Goal: Task Accomplishment & Management: Manage account settings

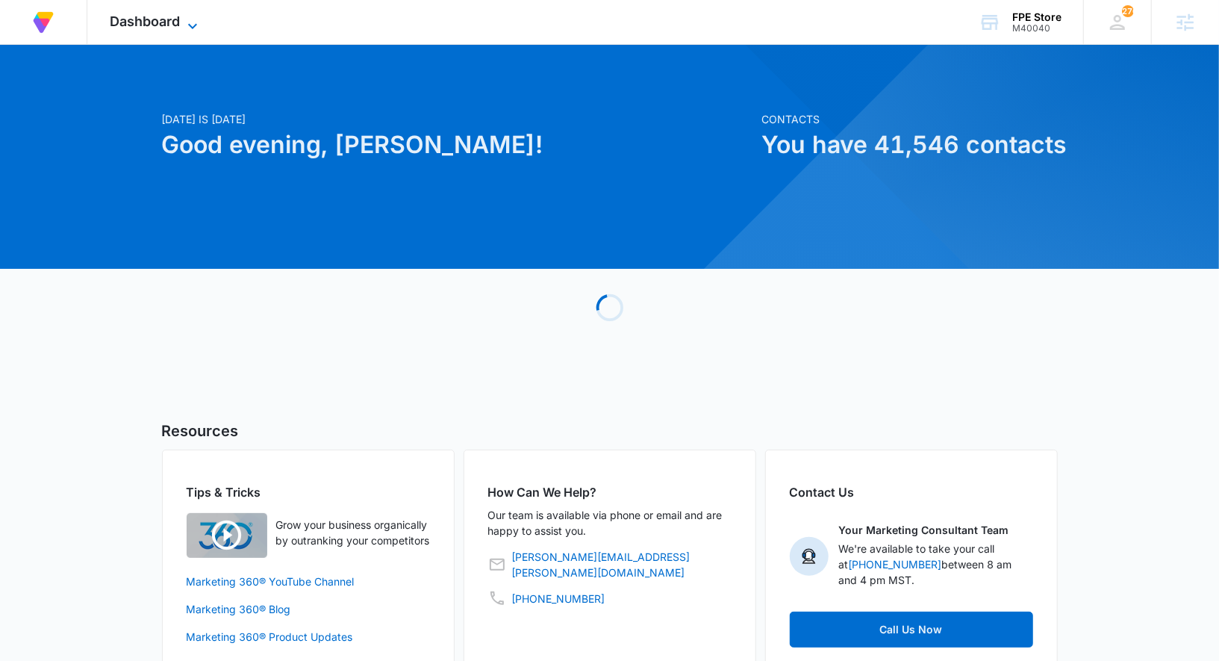
click at [179, 17] on span "Dashboard" at bounding box center [145, 21] width 70 height 16
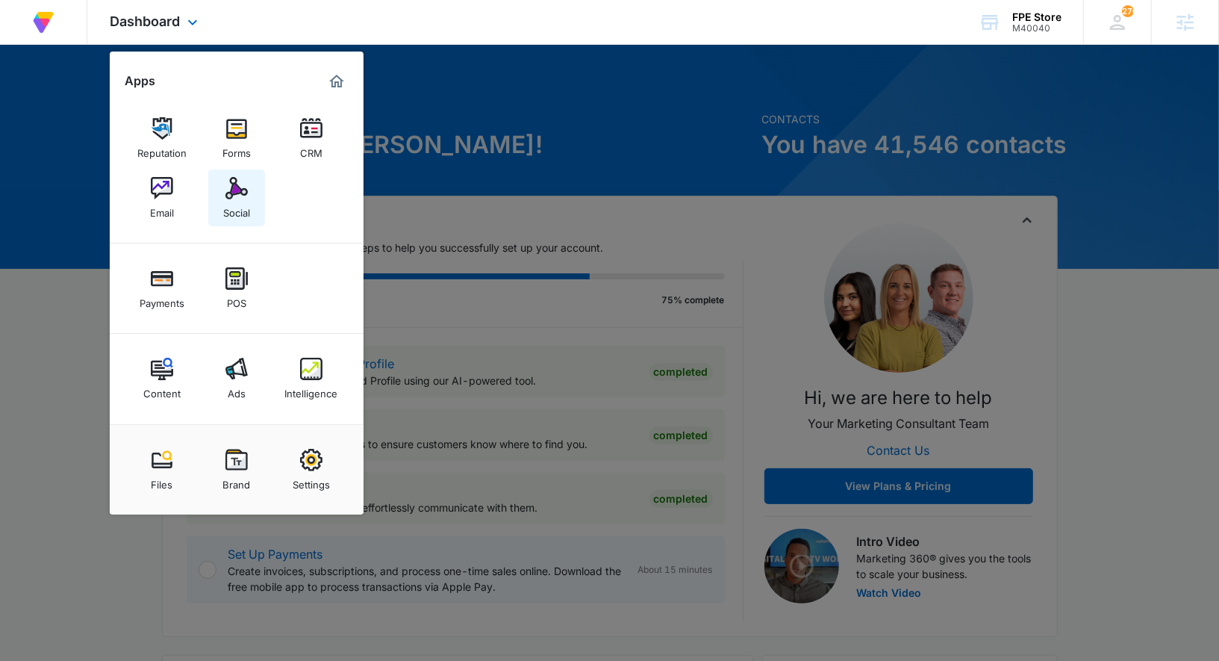
click at [216, 194] on link "Social" at bounding box center [236, 197] width 57 height 57
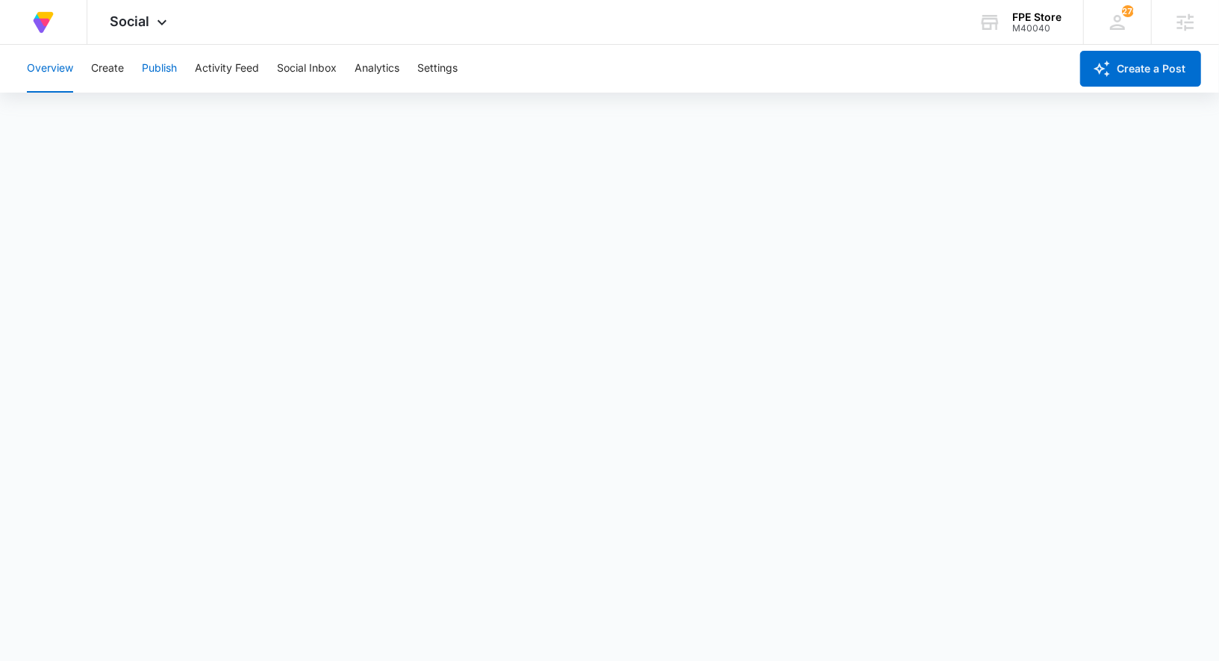
scroll to position [4, 0]
click at [151, 63] on button "Publish" at bounding box center [159, 69] width 35 height 48
click at [119, 70] on button "Create" at bounding box center [107, 69] width 33 height 48
click at [154, 118] on button "Approvals" at bounding box center [146, 114] width 50 height 42
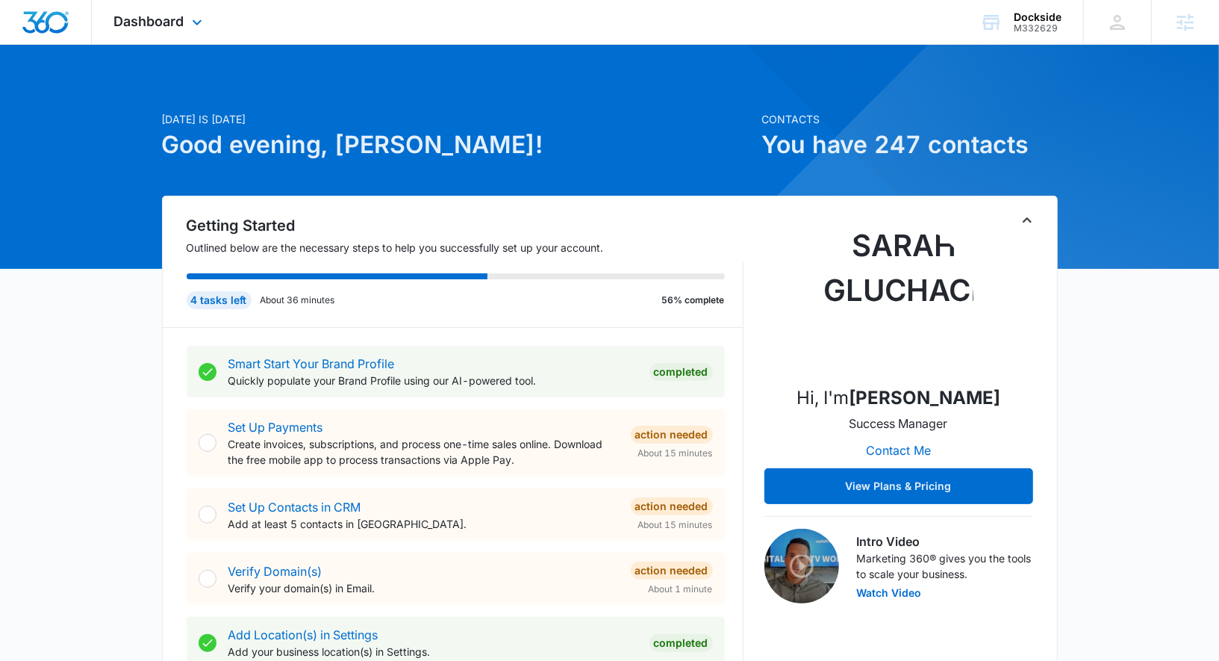
click at [162, 34] on div "Dashboard Apps Reputation Forms CRM Email Social Shop Payments POS Content Ads …" at bounding box center [160, 22] width 137 height 44
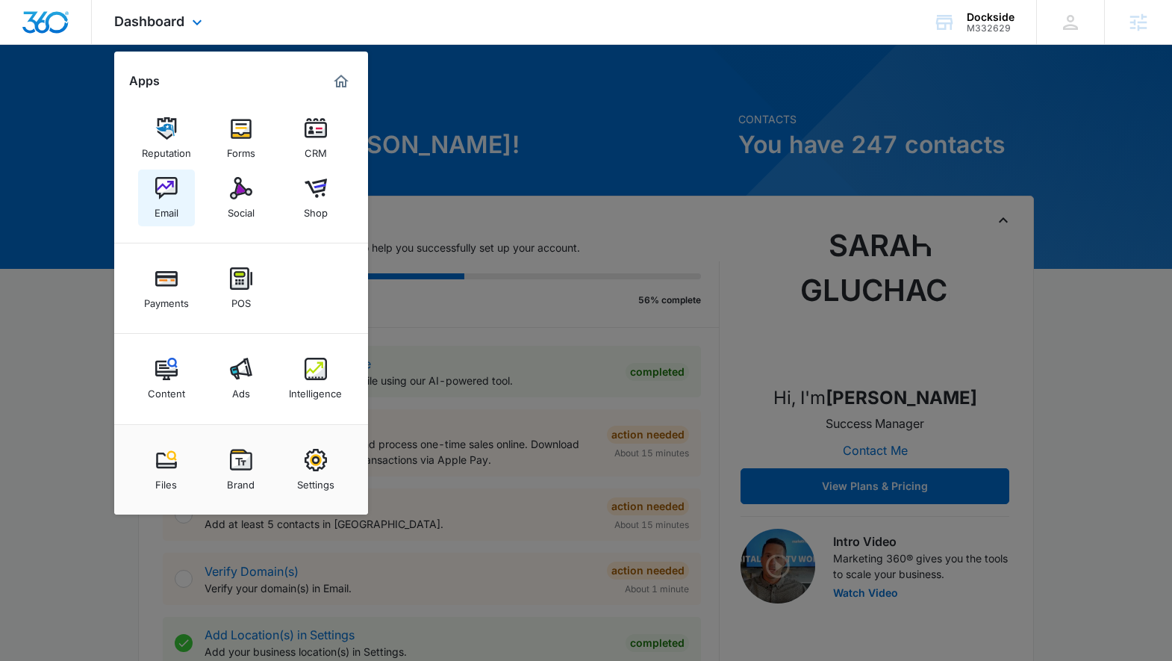
click at [187, 184] on link "Email" at bounding box center [166, 197] width 57 height 57
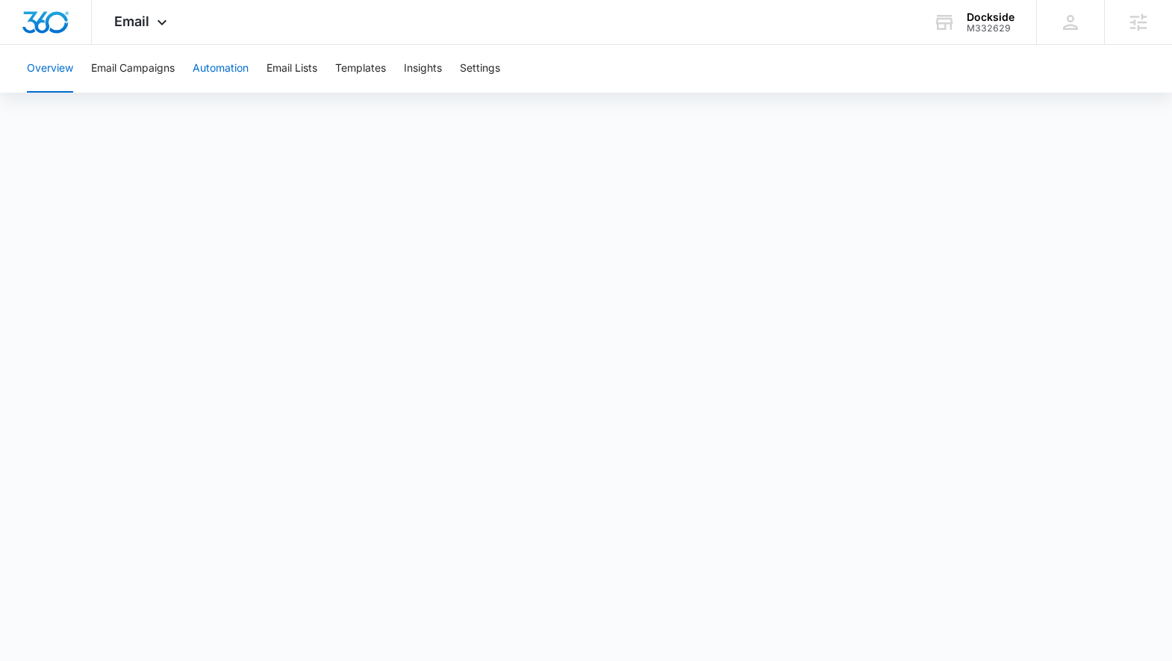
click at [211, 52] on button "Automation" at bounding box center [221, 69] width 56 height 48
click at [161, 66] on button "Email Campaigns" at bounding box center [133, 69] width 84 height 48
click at [146, 74] on button "Email Campaigns" at bounding box center [133, 69] width 84 height 48
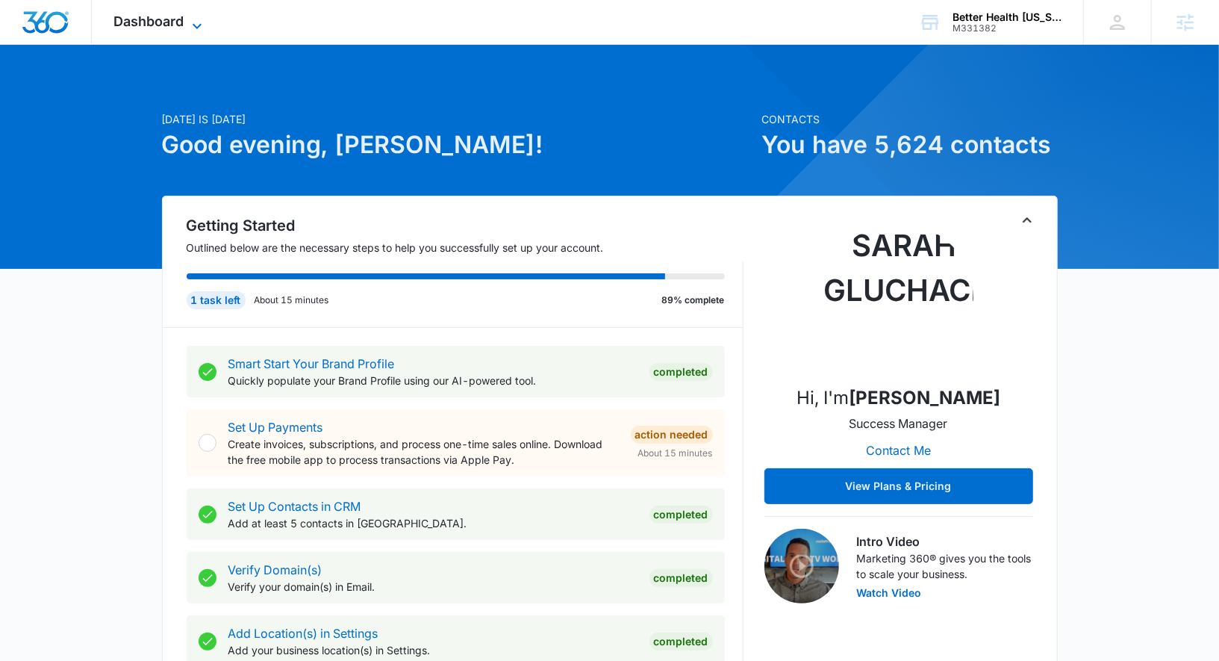
click at [114, 14] on span "Dashboard" at bounding box center [149, 21] width 70 height 16
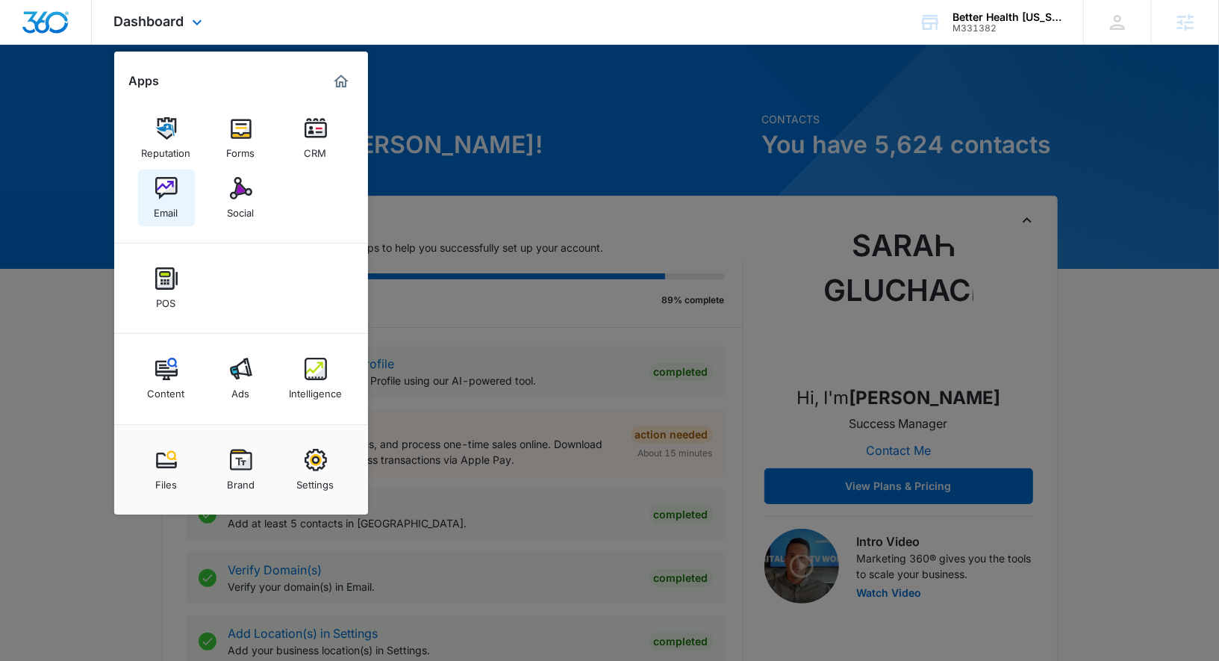
click at [168, 193] on img at bounding box center [166, 188] width 22 height 22
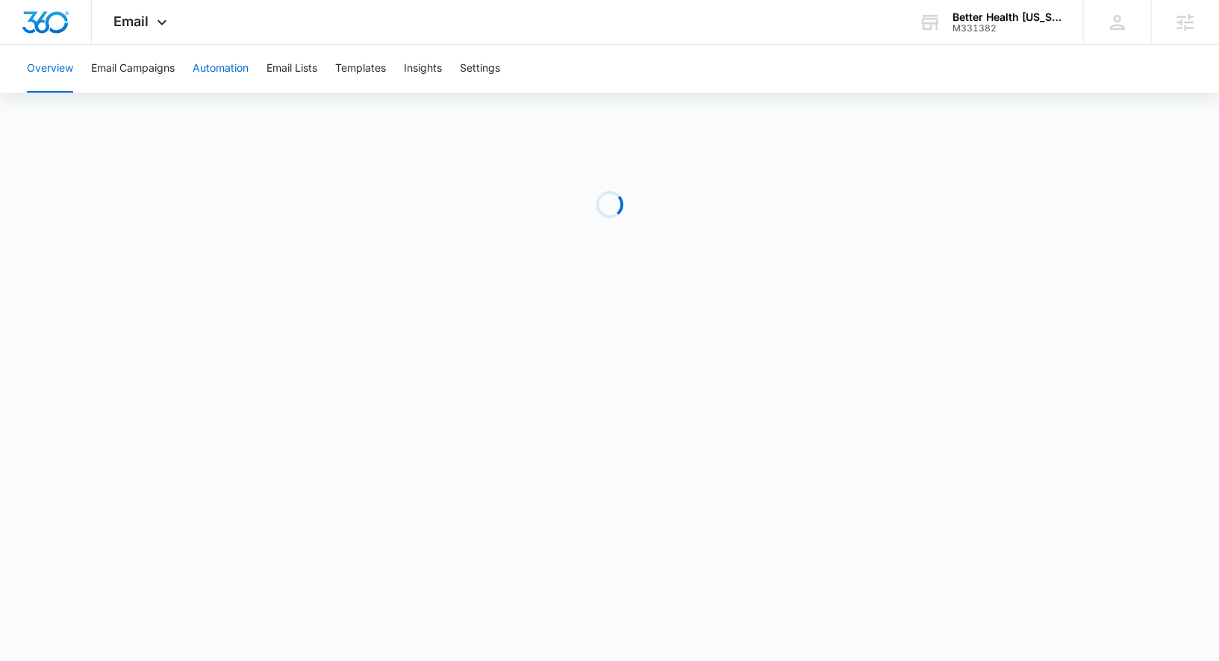
click at [214, 66] on button "Automation" at bounding box center [221, 69] width 56 height 48
click at [126, 21] on span "Email" at bounding box center [131, 21] width 35 height 16
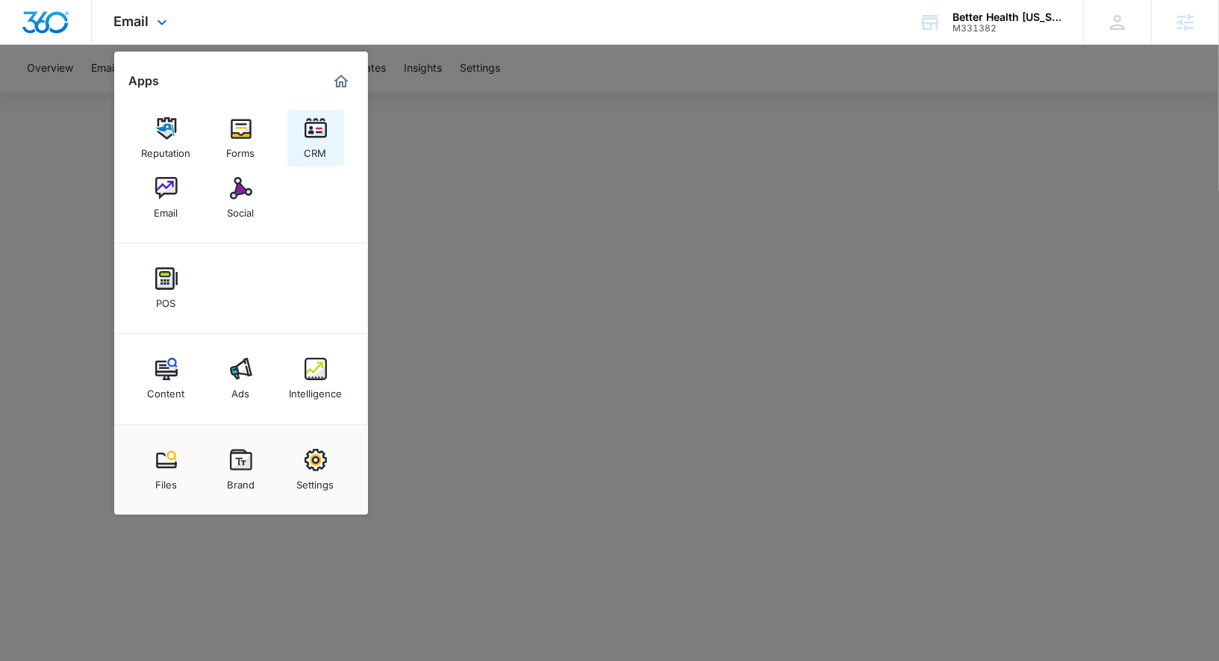
click at [305, 146] on div "CRM" at bounding box center [316, 149] width 22 height 19
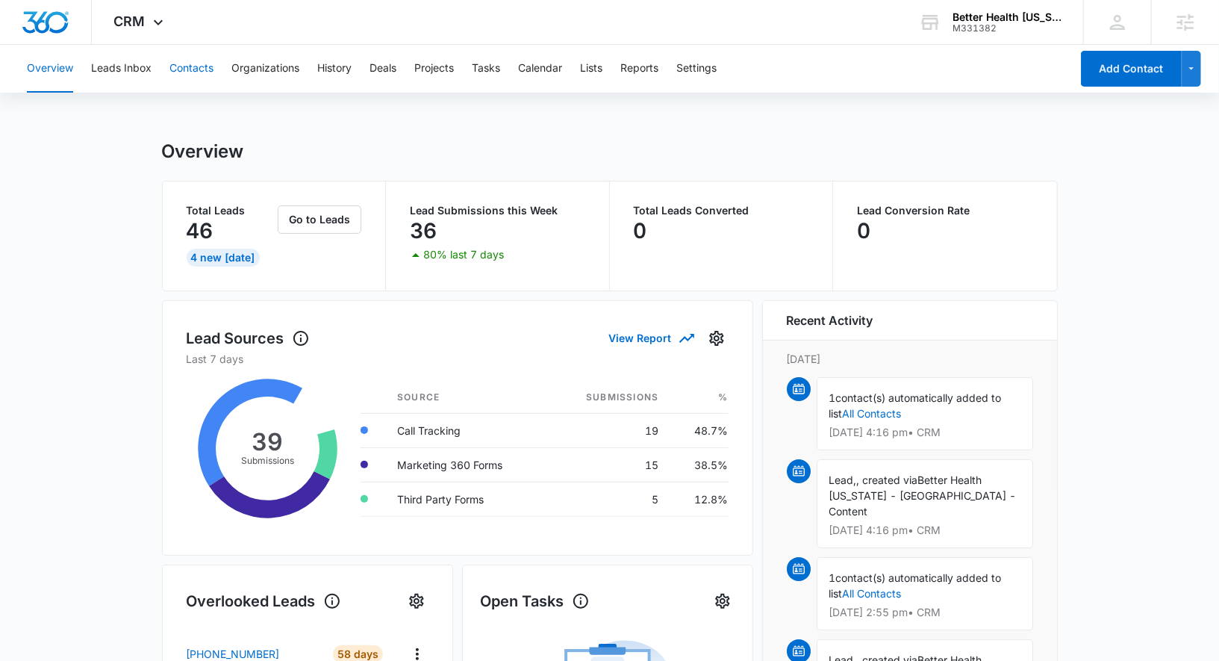
click at [187, 63] on button "Contacts" at bounding box center [191, 69] width 44 height 48
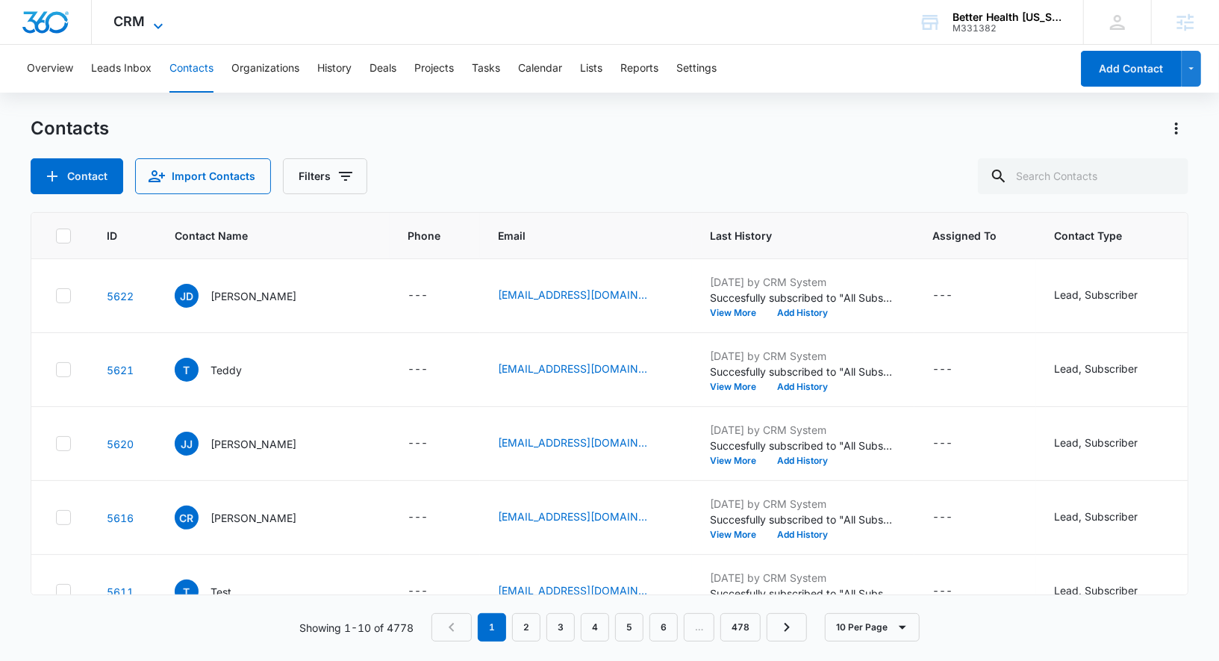
click at [158, 22] on icon at bounding box center [158, 26] width 18 height 18
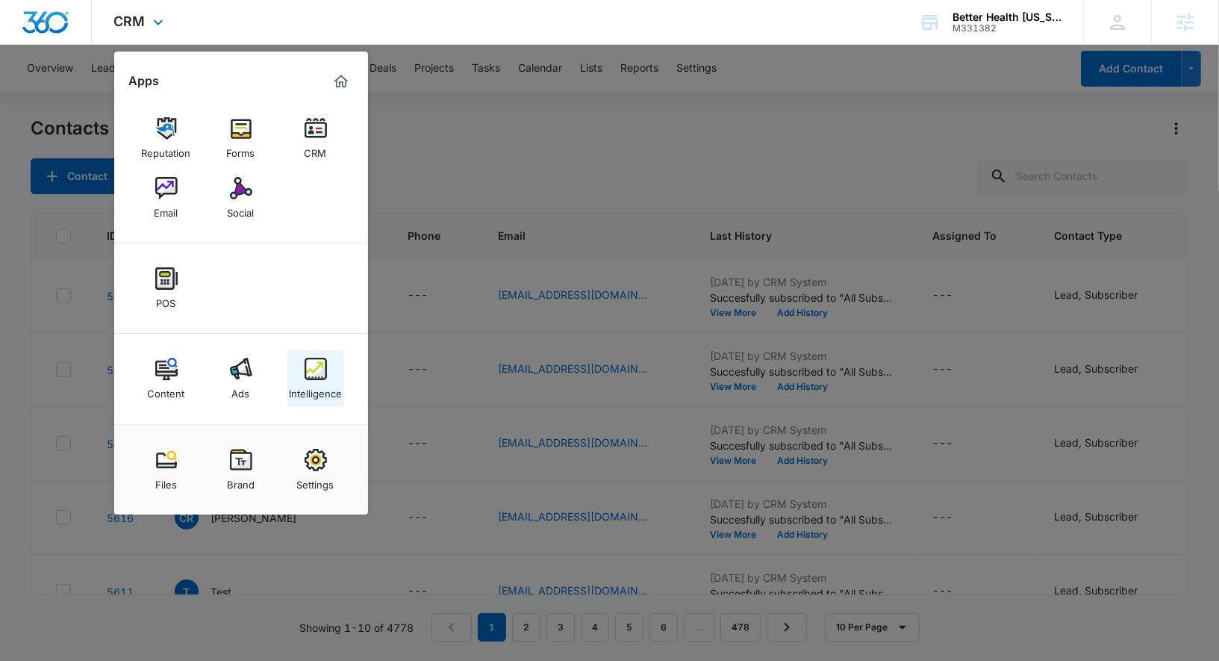
click at [305, 381] on div "Intelligence" at bounding box center [315, 389] width 53 height 19
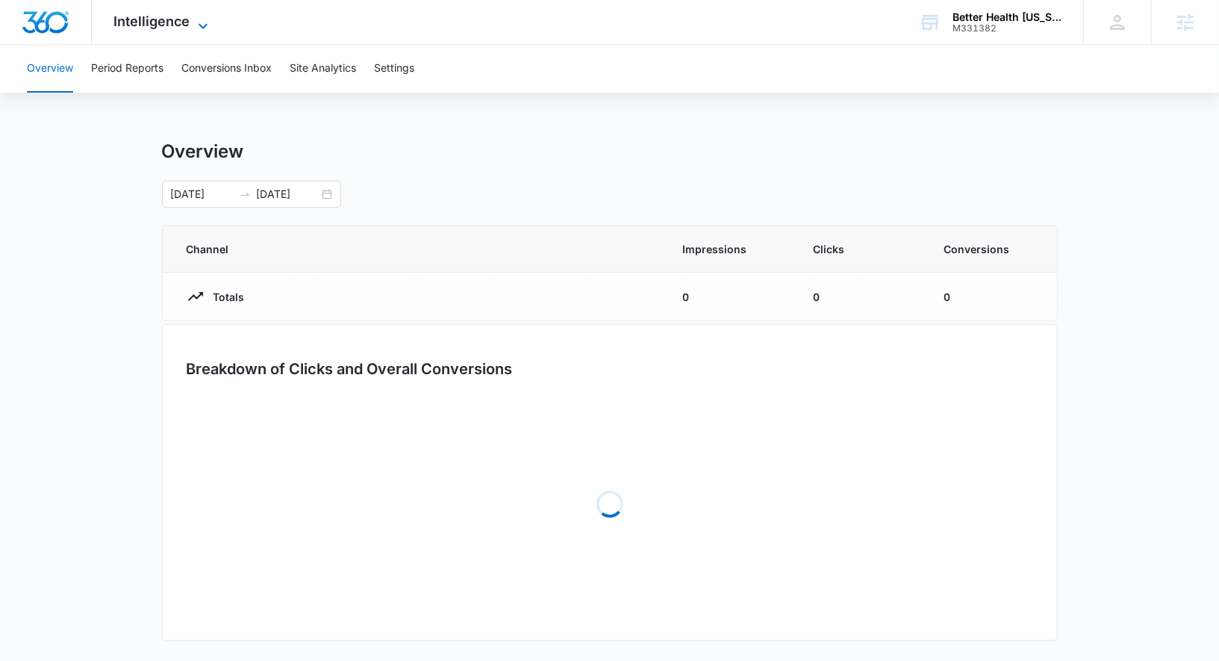
click at [153, 28] on span "Intelligence" at bounding box center [152, 21] width 76 height 16
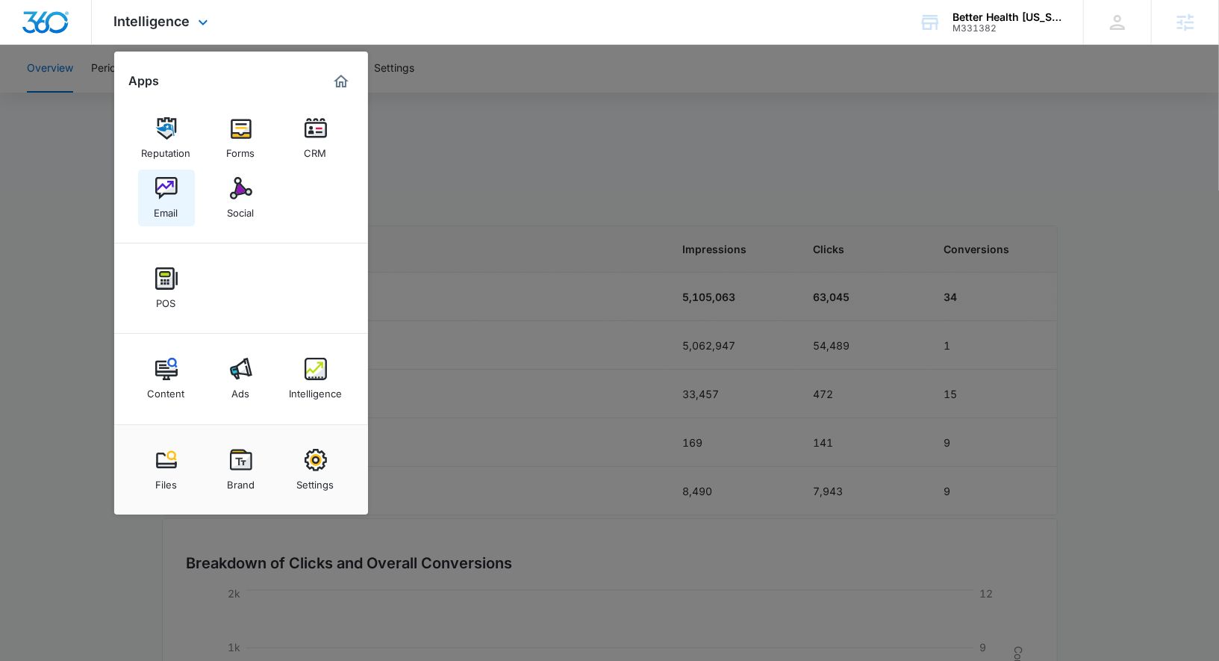
click at [172, 194] on img at bounding box center [166, 188] width 22 height 22
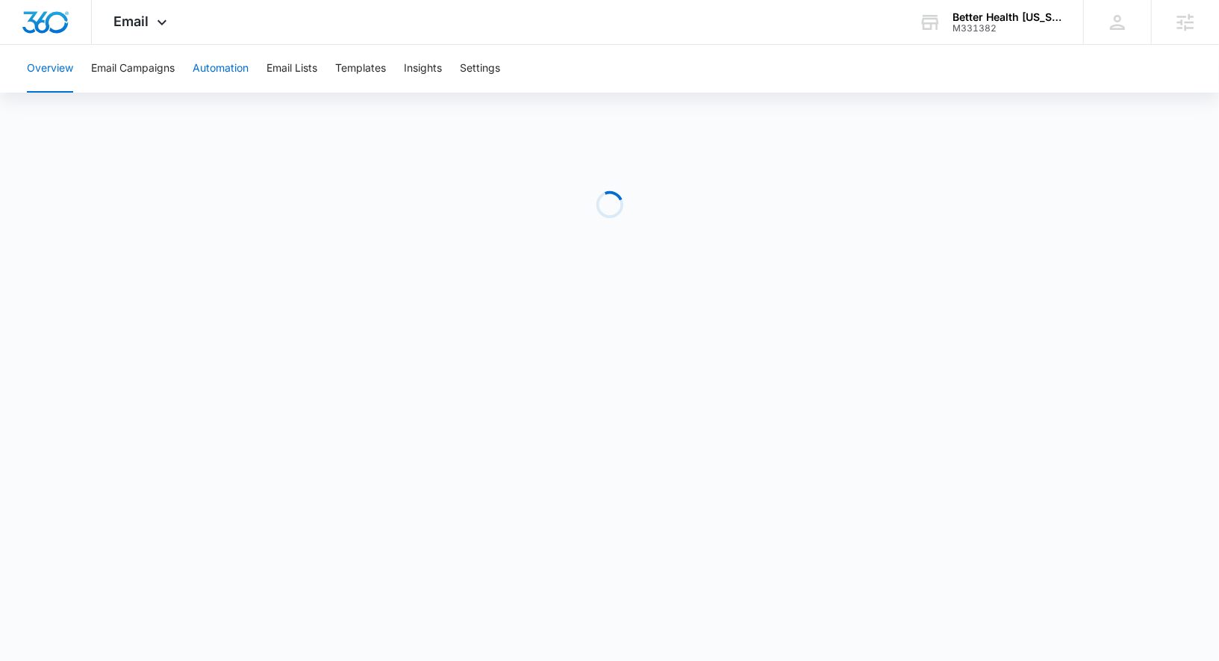
click at [228, 55] on button "Automation" at bounding box center [221, 69] width 56 height 48
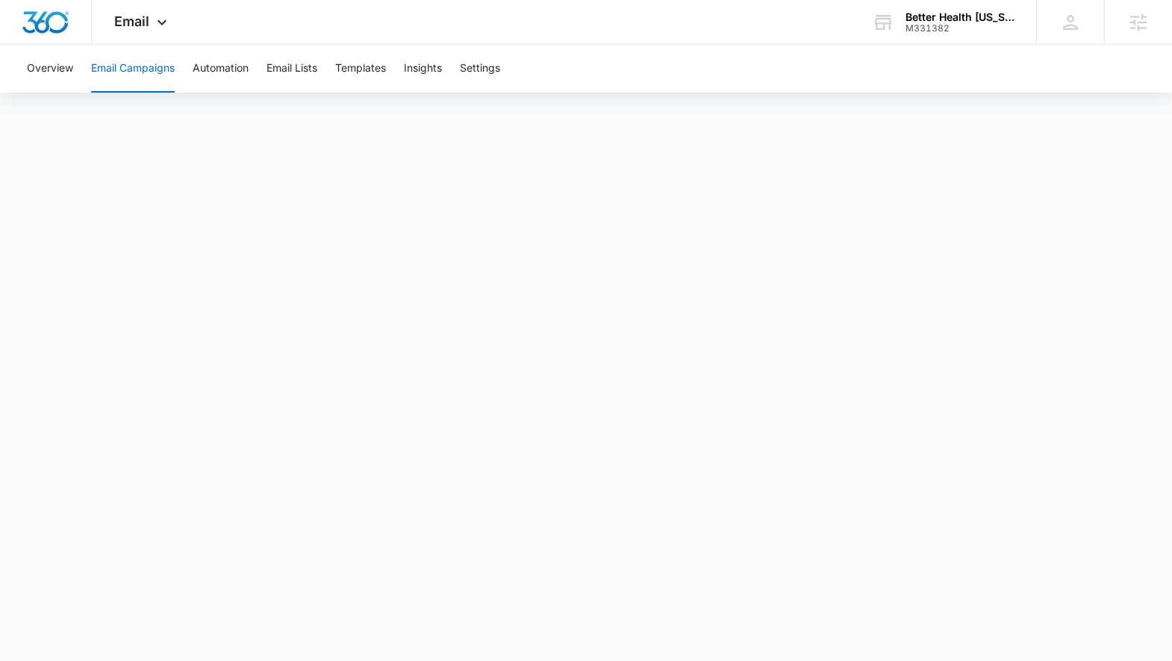
click at [128, 65] on button "Email Campaigns" at bounding box center [133, 69] width 84 height 48
click at [947, 19] on div "Better Health [US_STATE]" at bounding box center [960, 17] width 109 height 12
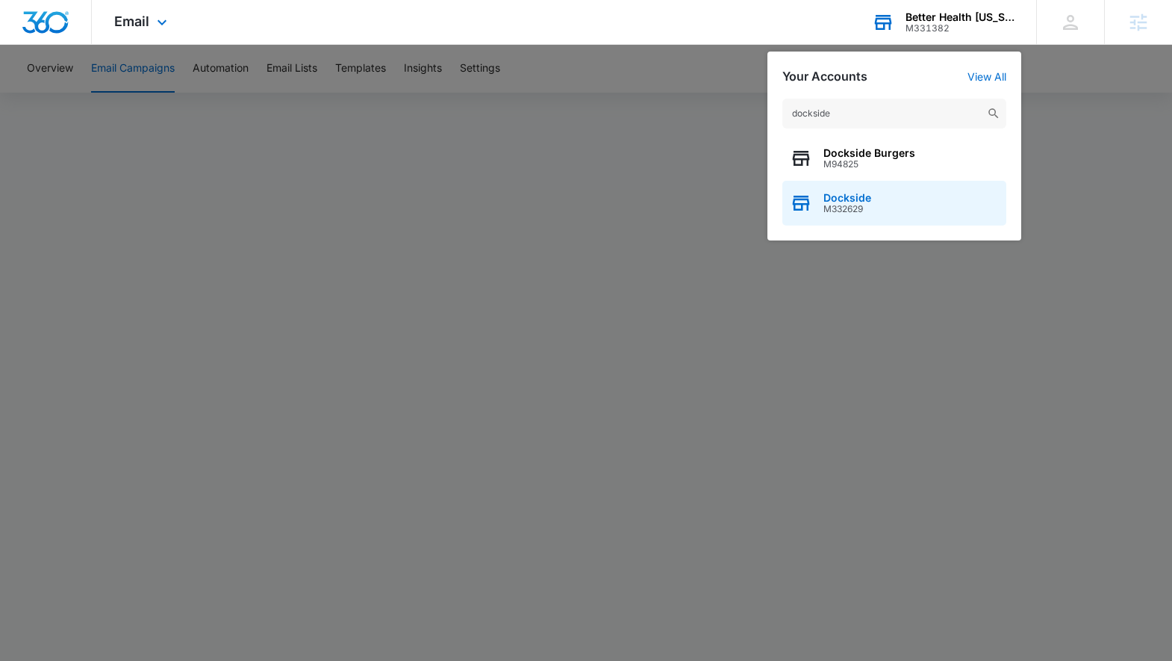
type input "dockside"
click at [873, 204] on div "Dockside M332629" at bounding box center [894, 203] width 224 height 45
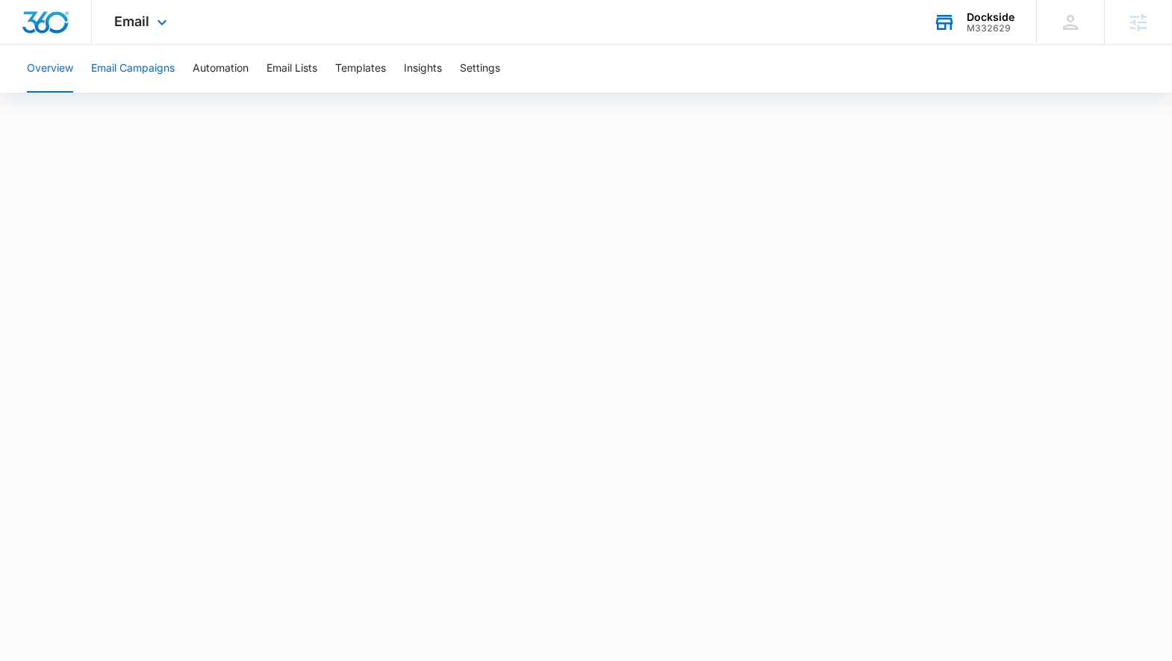
click at [138, 82] on button "Email Campaigns" at bounding box center [133, 69] width 84 height 48
click at [226, 72] on button "Automation" at bounding box center [221, 69] width 56 height 48
click at [291, 69] on button "Email Lists" at bounding box center [292, 69] width 51 height 48
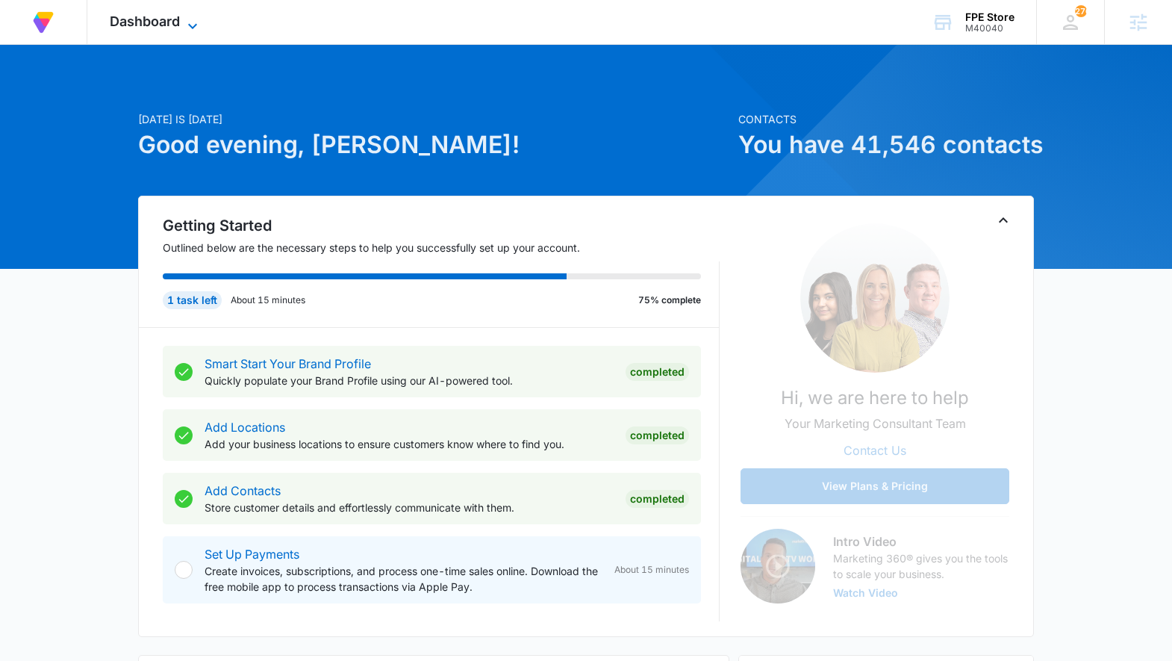
click at [163, 24] on span "Dashboard" at bounding box center [145, 21] width 70 height 16
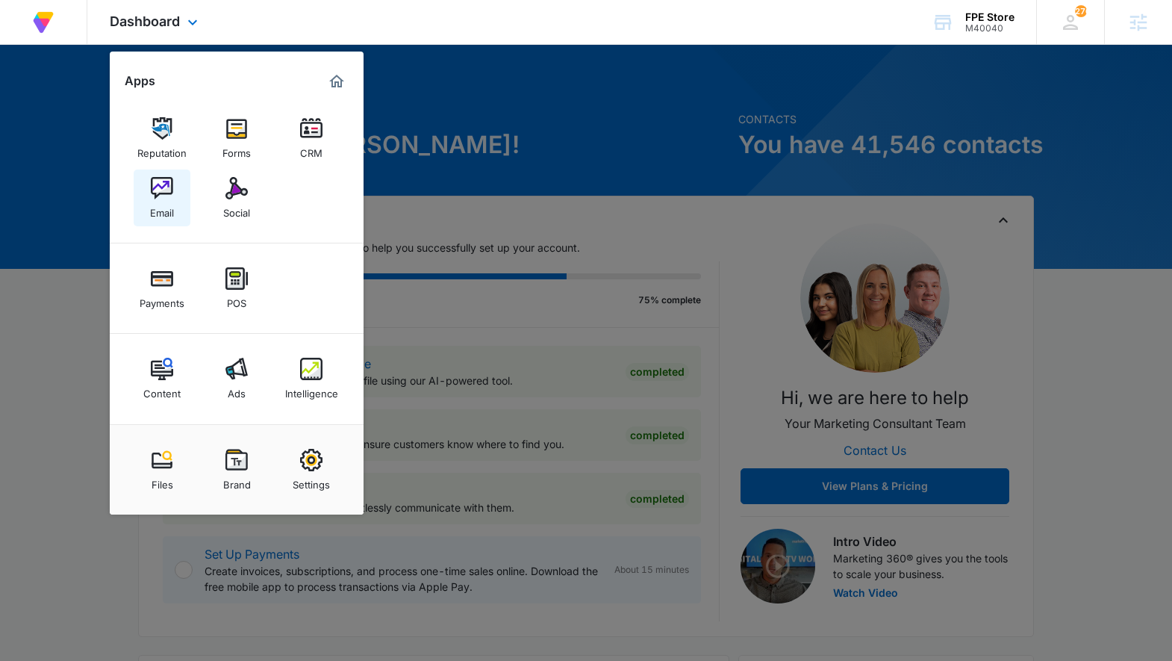
click at [160, 183] on img at bounding box center [162, 188] width 22 height 22
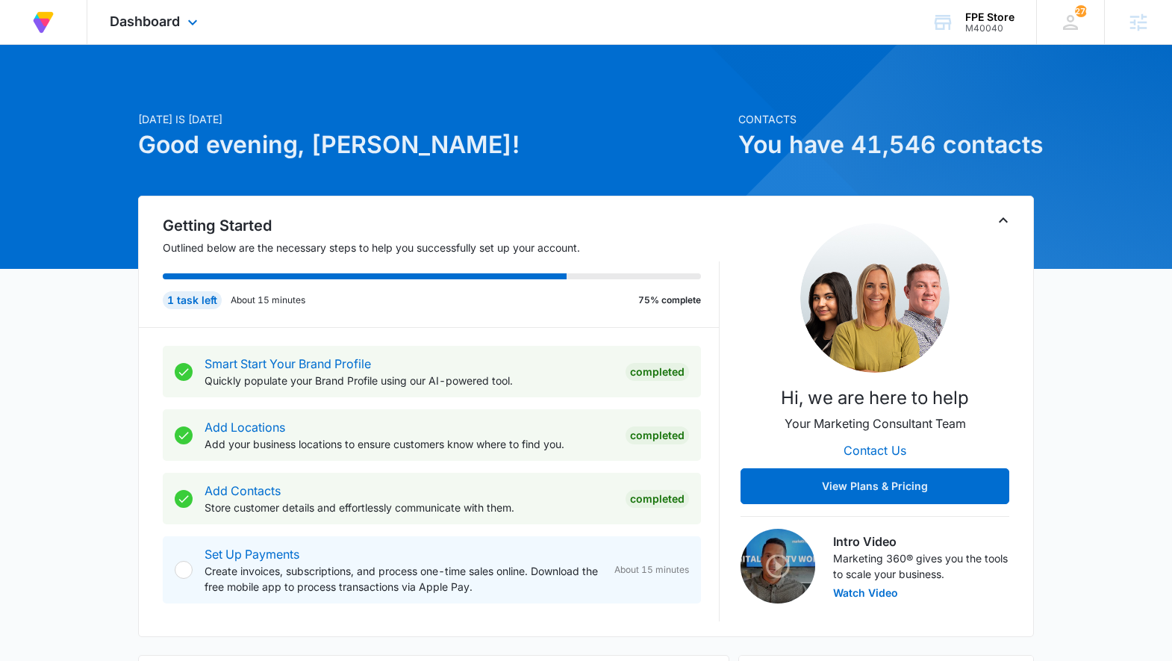
click at [143, 4] on div "Dashboard Apps Reputation Forms CRM Email Social Payments POS Content Ads Intel…" at bounding box center [155, 22] width 137 height 44
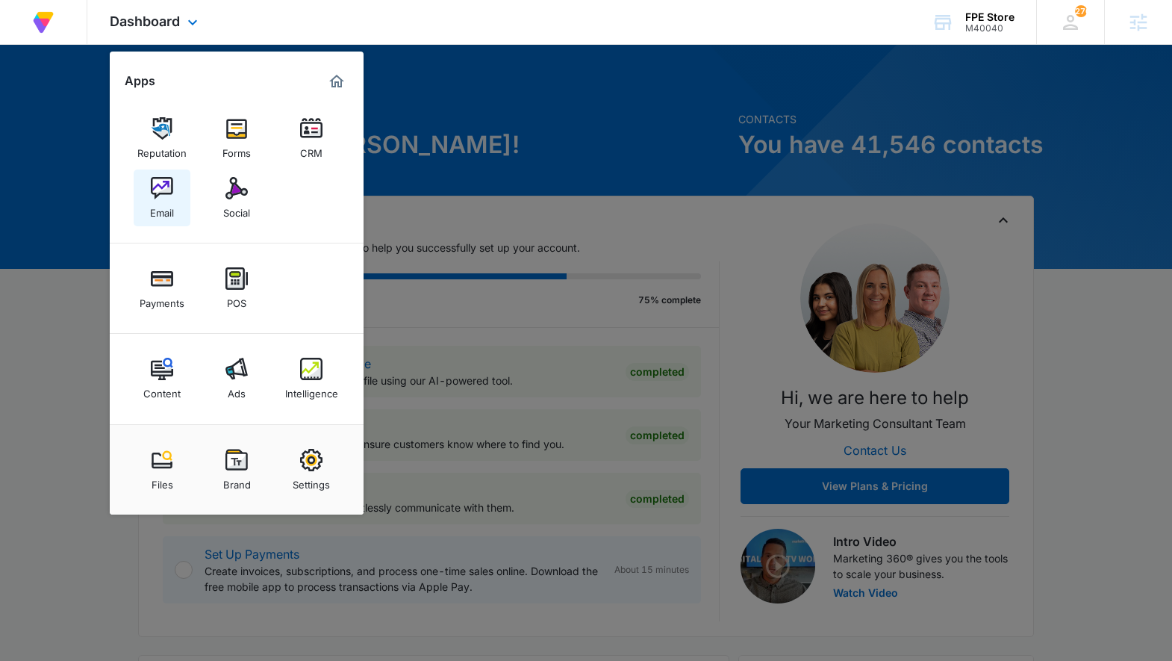
click at [159, 196] on img at bounding box center [162, 188] width 22 height 22
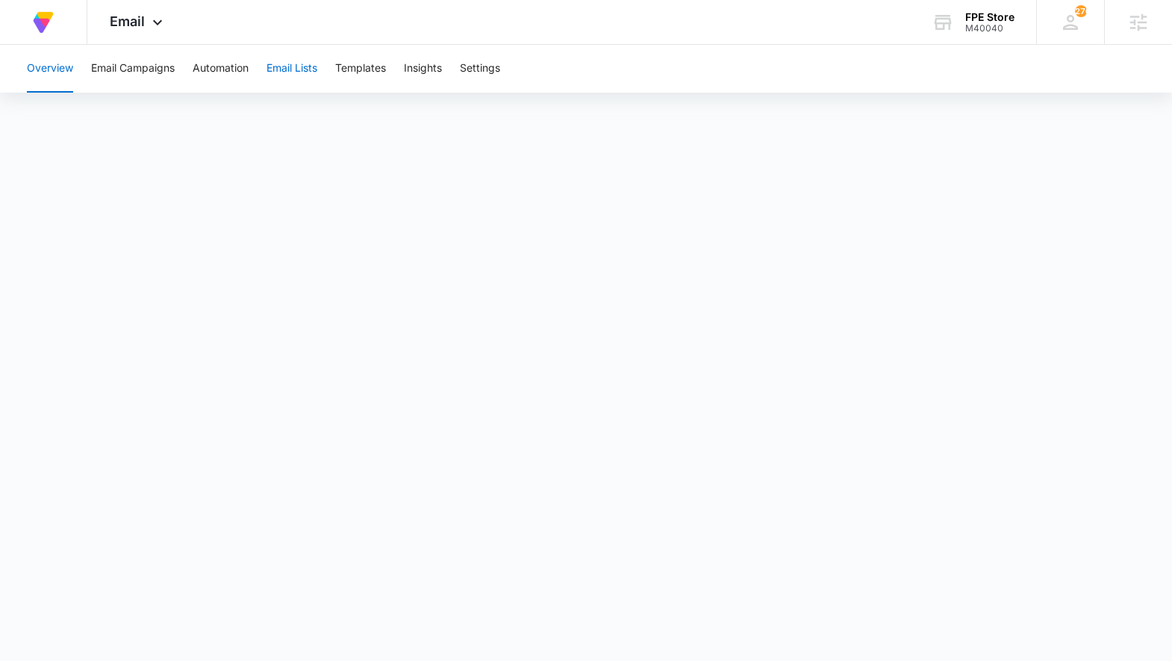
click at [293, 74] on button "Email Lists" at bounding box center [292, 69] width 51 height 48
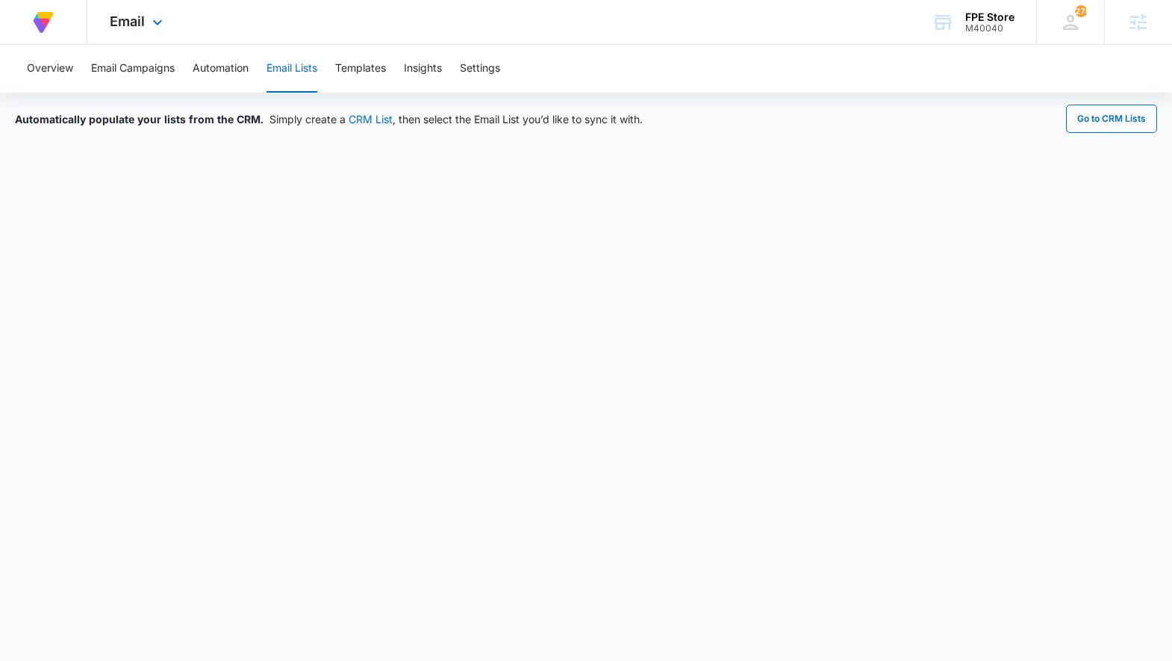
click at [136, 12] on div "Email Apps Reputation Forms CRM Email Social Payments POS Content Ads Intellige…" at bounding box center [138, 22] width 102 height 44
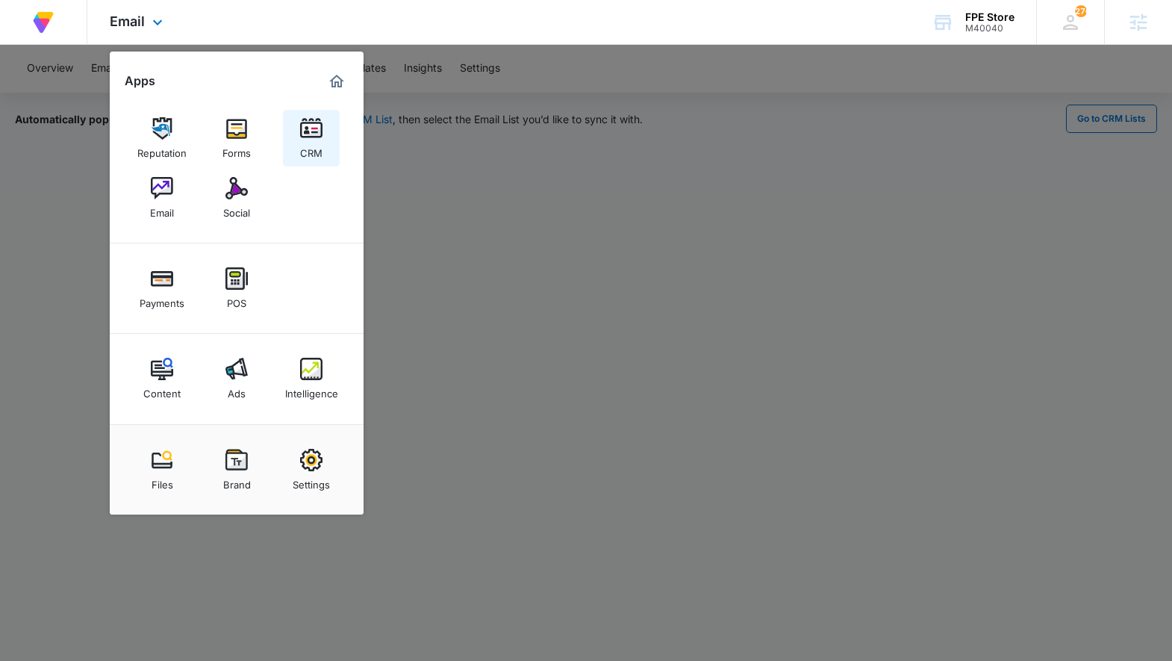
click at [300, 138] on img at bounding box center [311, 128] width 22 height 22
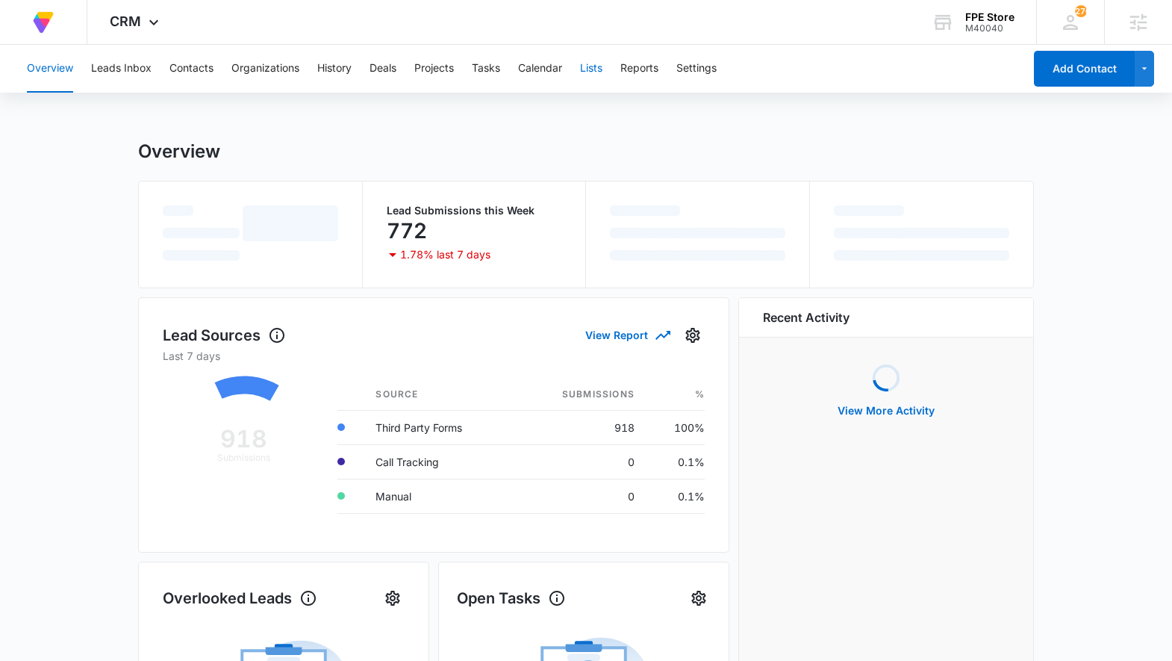
click at [600, 67] on button "Lists" at bounding box center [591, 69] width 22 height 48
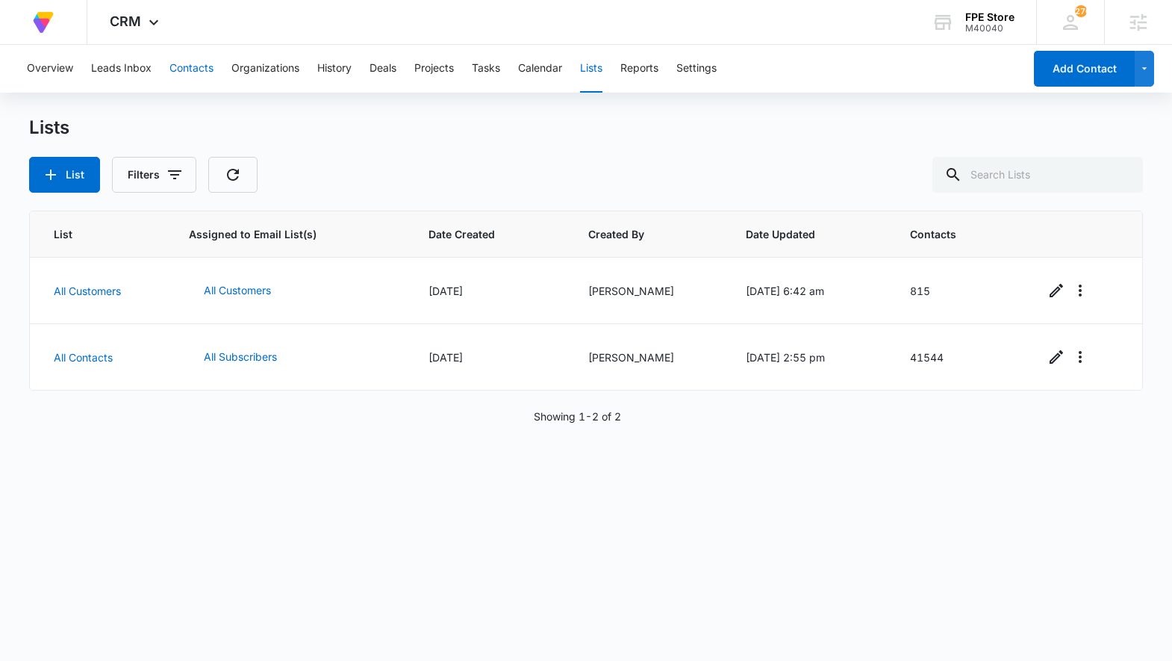
click at [195, 65] on button "Contacts" at bounding box center [191, 69] width 44 height 48
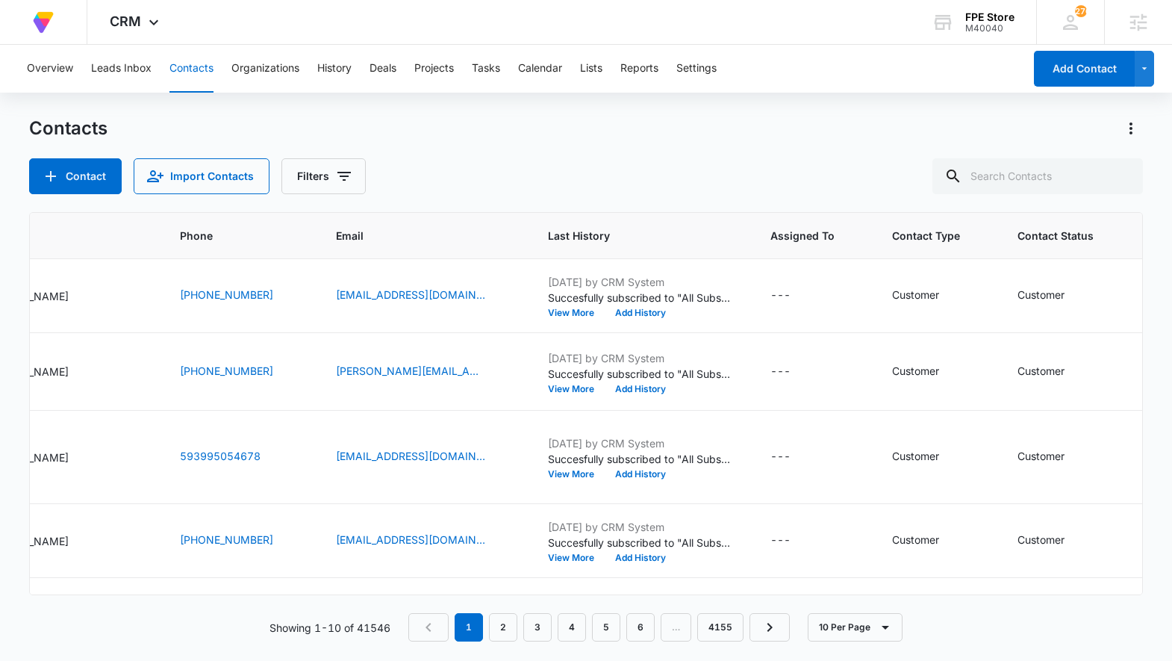
scroll to position [0, 211]
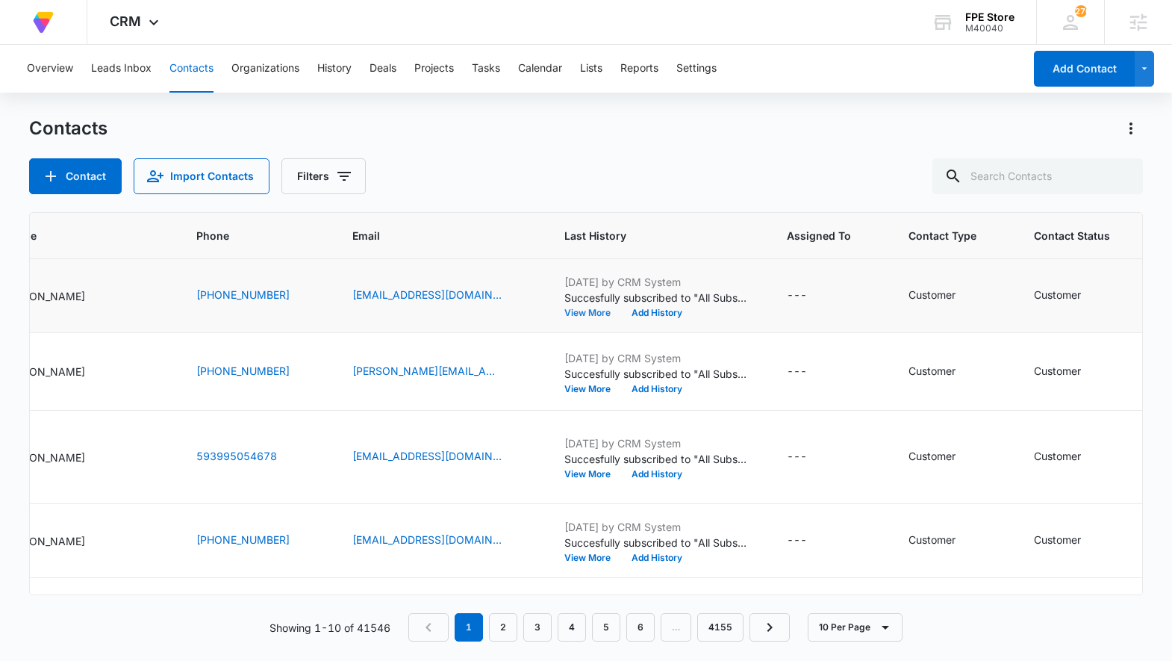
click at [603, 317] on button "View More" at bounding box center [592, 312] width 57 height 9
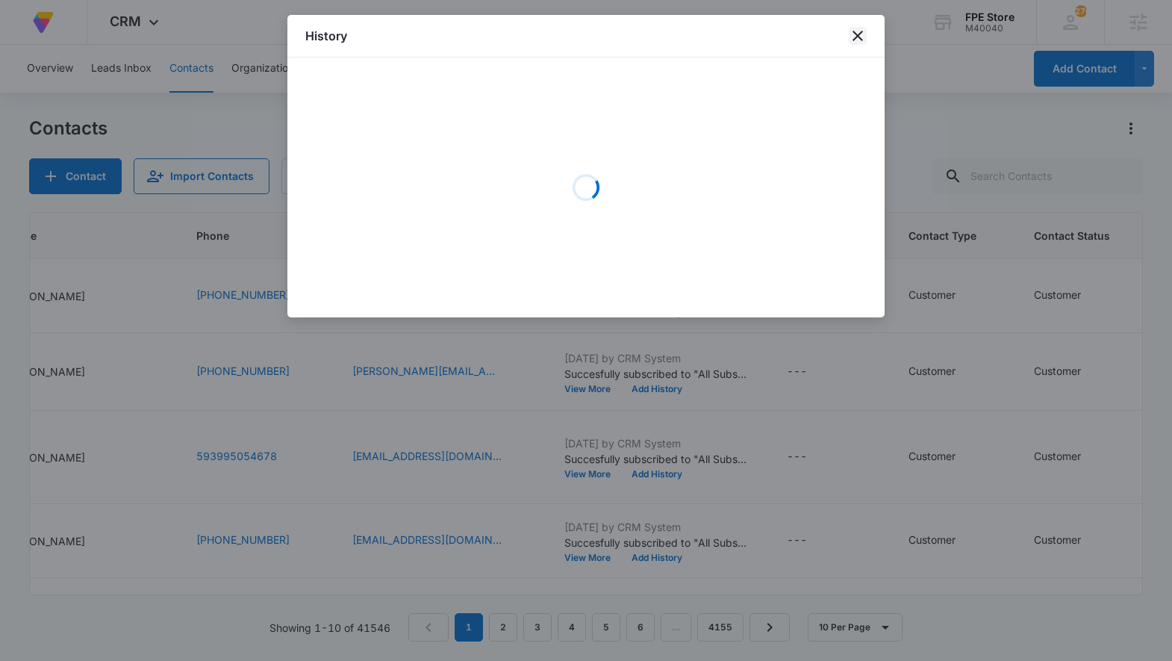
click at [853, 40] on icon "close" at bounding box center [858, 36] width 10 height 10
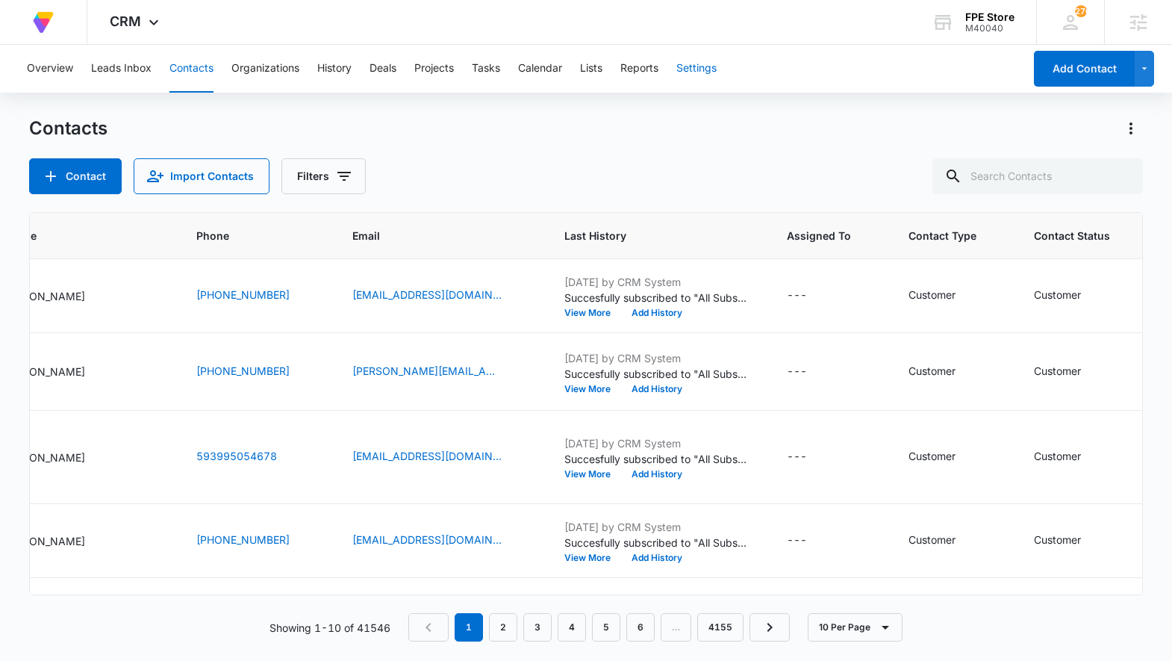
click at [700, 60] on button "Settings" at bounding box center [696, 69] width 40 height 48
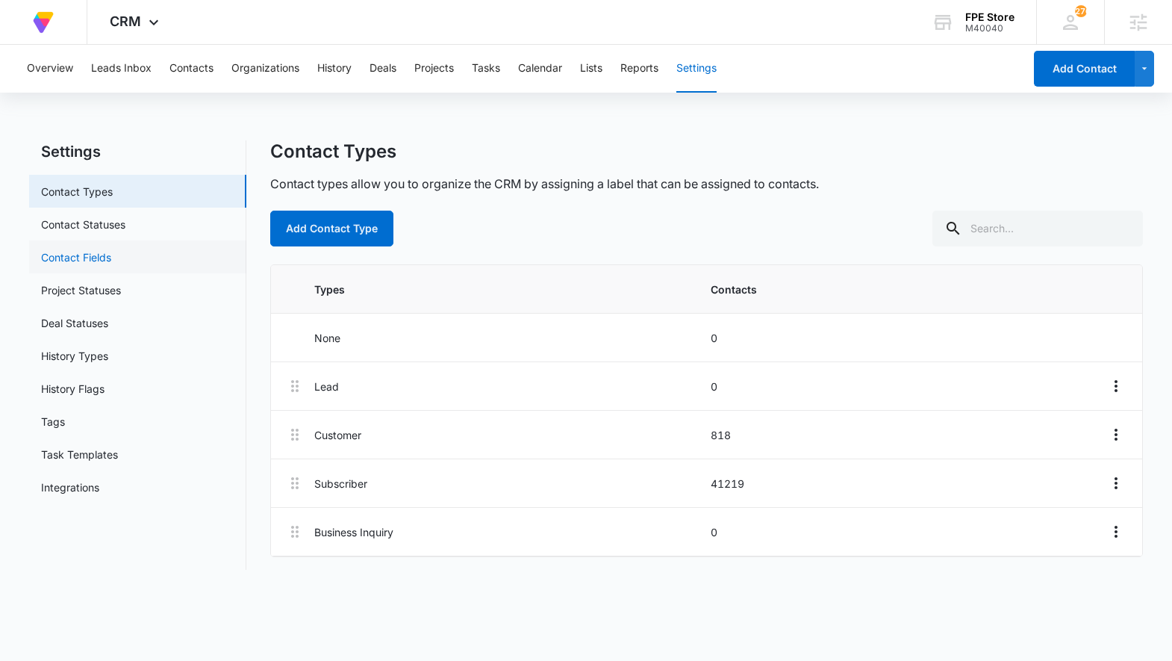
click at [111, 252] on link "Contact Fields" at bounding box center [76, 257] width 70 height 16
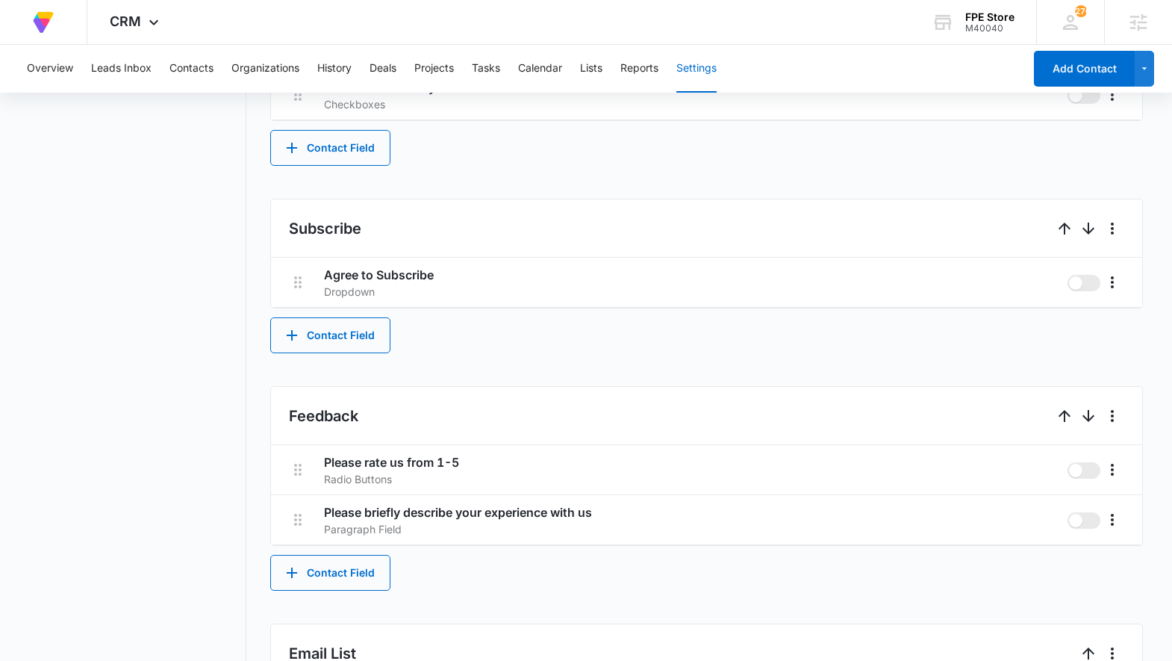
scroll to position [1163, 0]
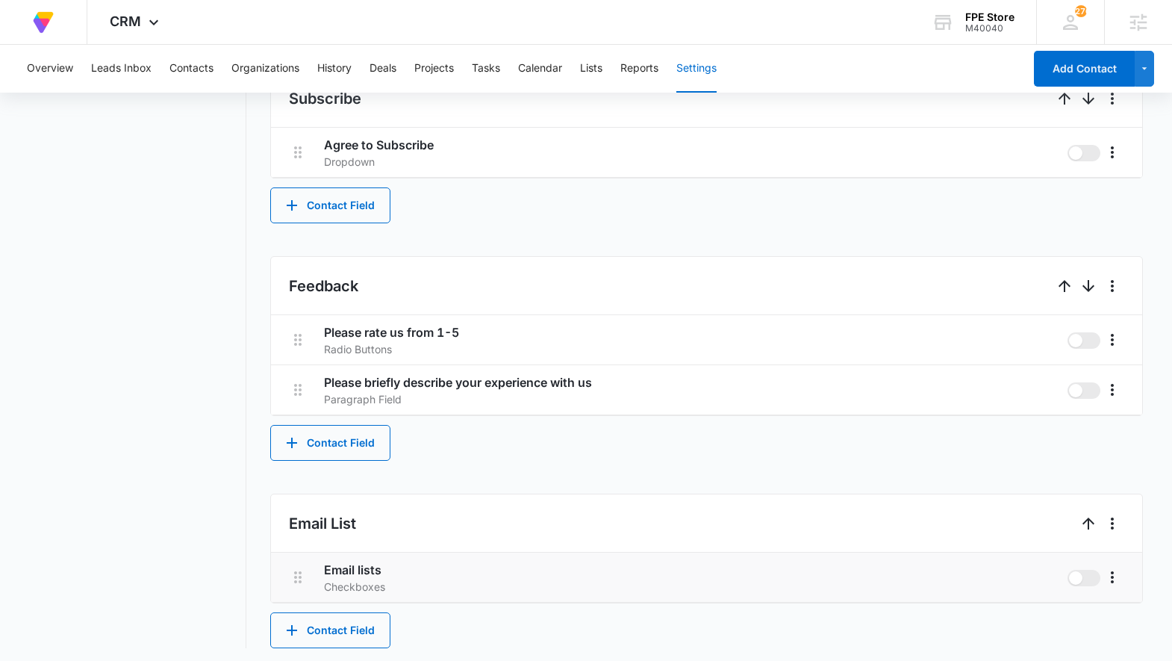
click at [483, 571] on h3 "Email lists" at bounding box center [690, 570] width 732 height 18
click at [1115, 574] on icon "More" at bounding box center [1113, 577] width 18 height 18
click at [1085, 614] on div "Edit" at bounding box center [1071, 615] width 31 height 10
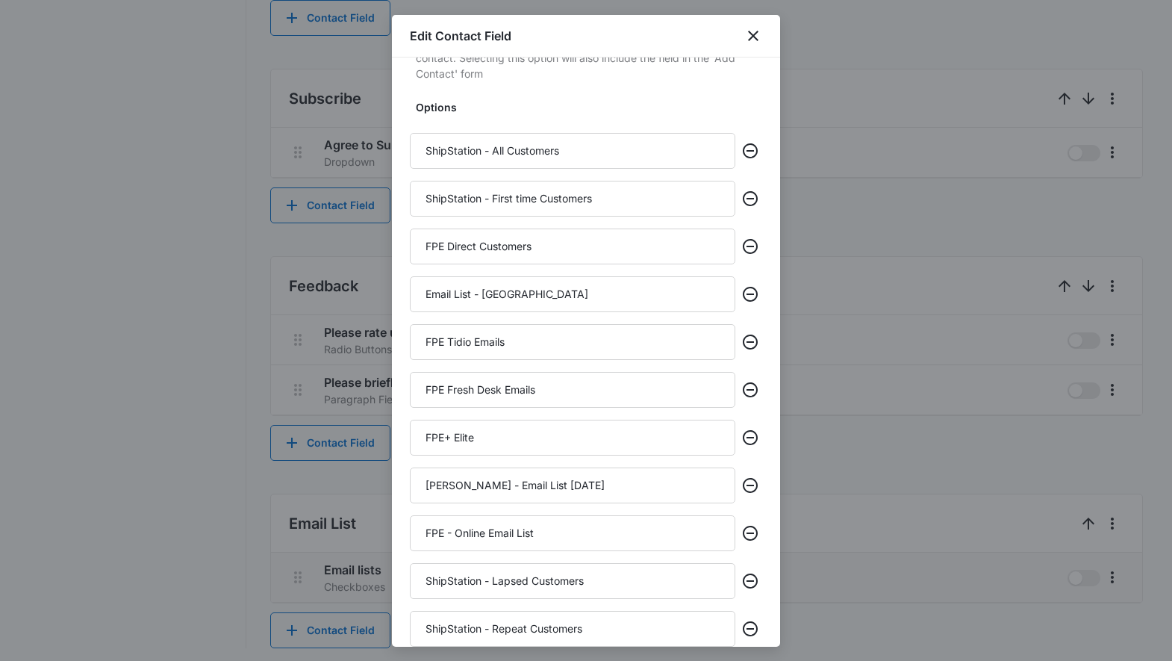
scroll to position [229, 0]
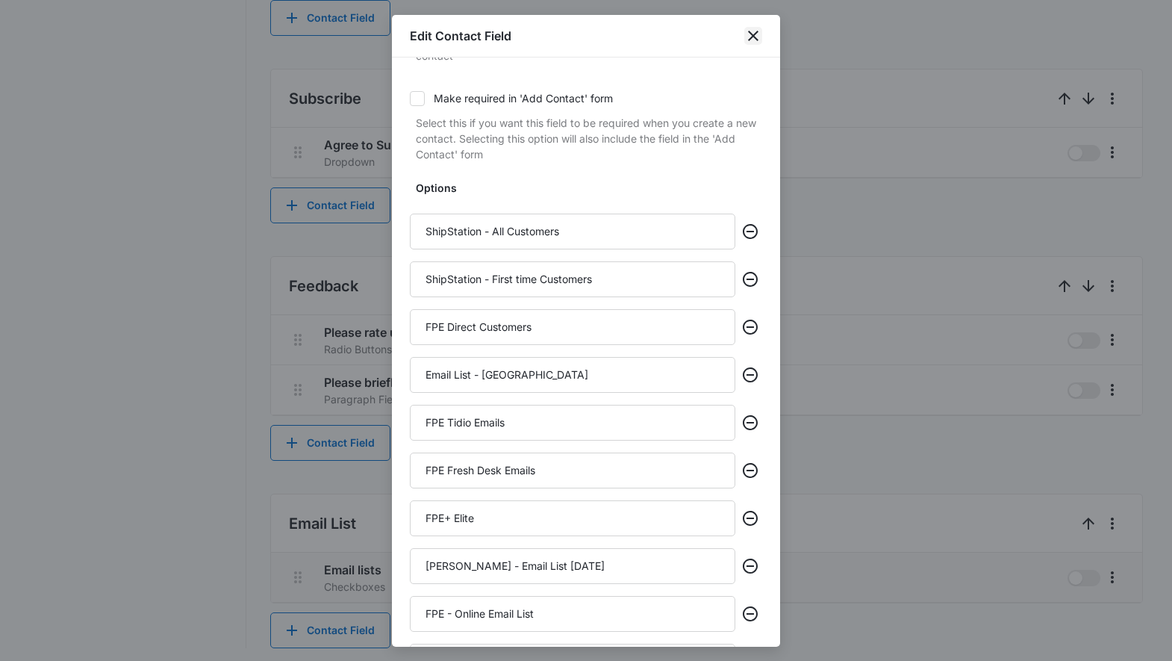
click at [753, 33] on icon "close" at bounding box center [753, 36] width 18 height 18
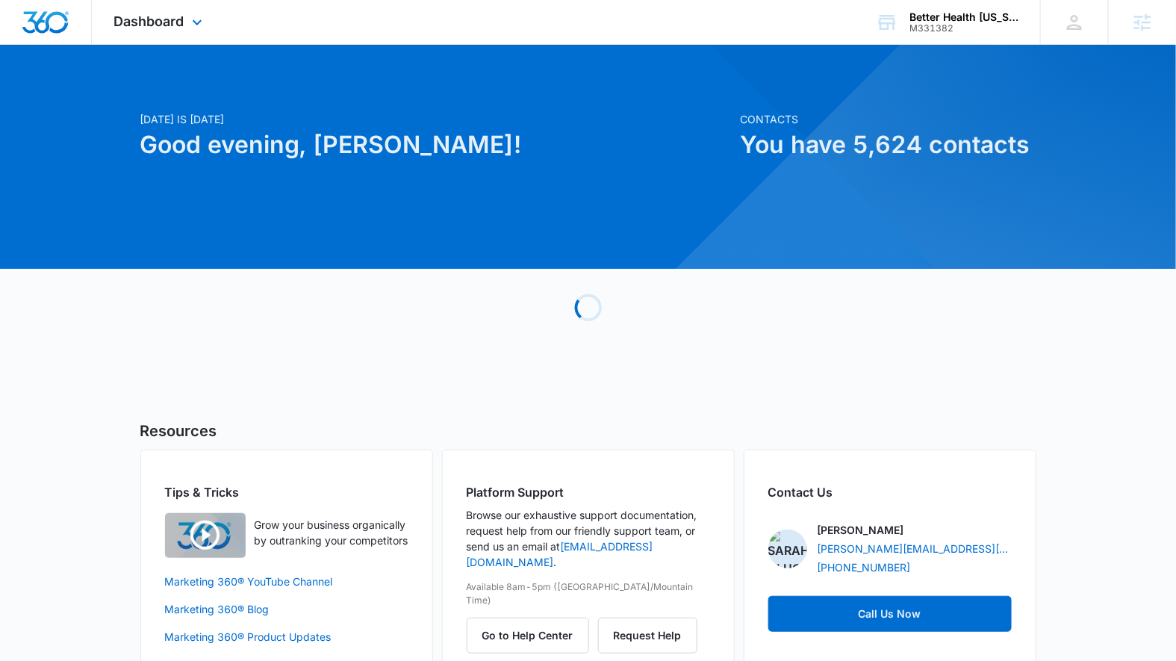
click at [178, 34] on div "Dashboard Apps Reputation Forms CRM Email Social POS Content Ads Intelligence F…" at bounding box center [160, 22] width 137 height 44
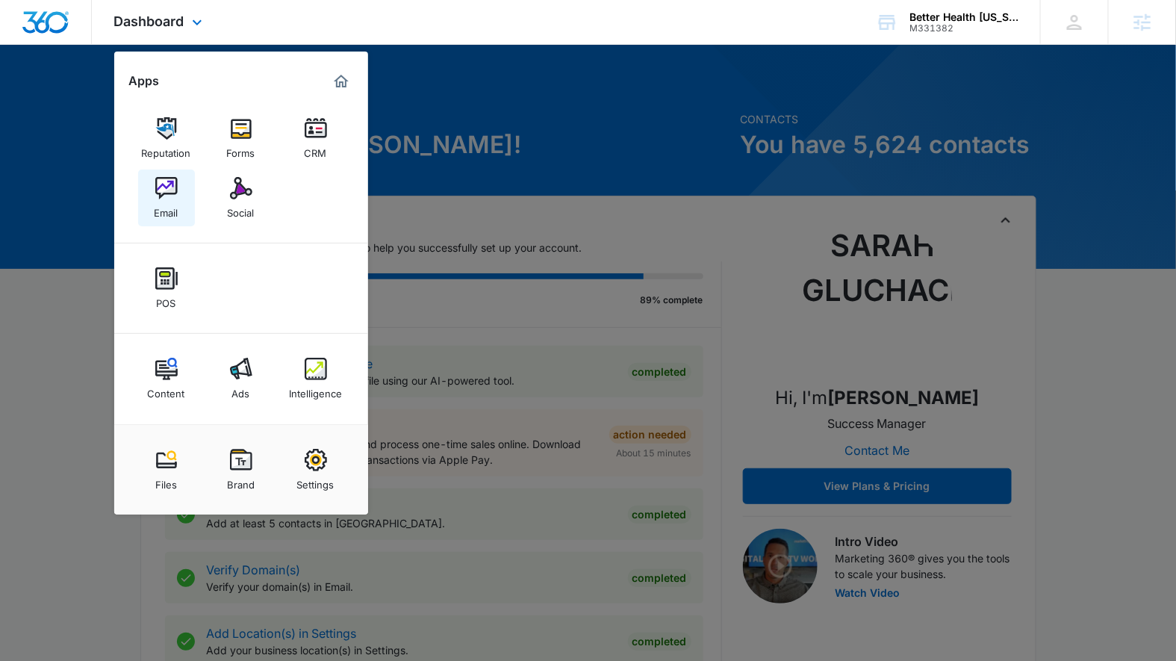
click at [167, 186] on img at bounding box center [166, 188] width 22 height 22
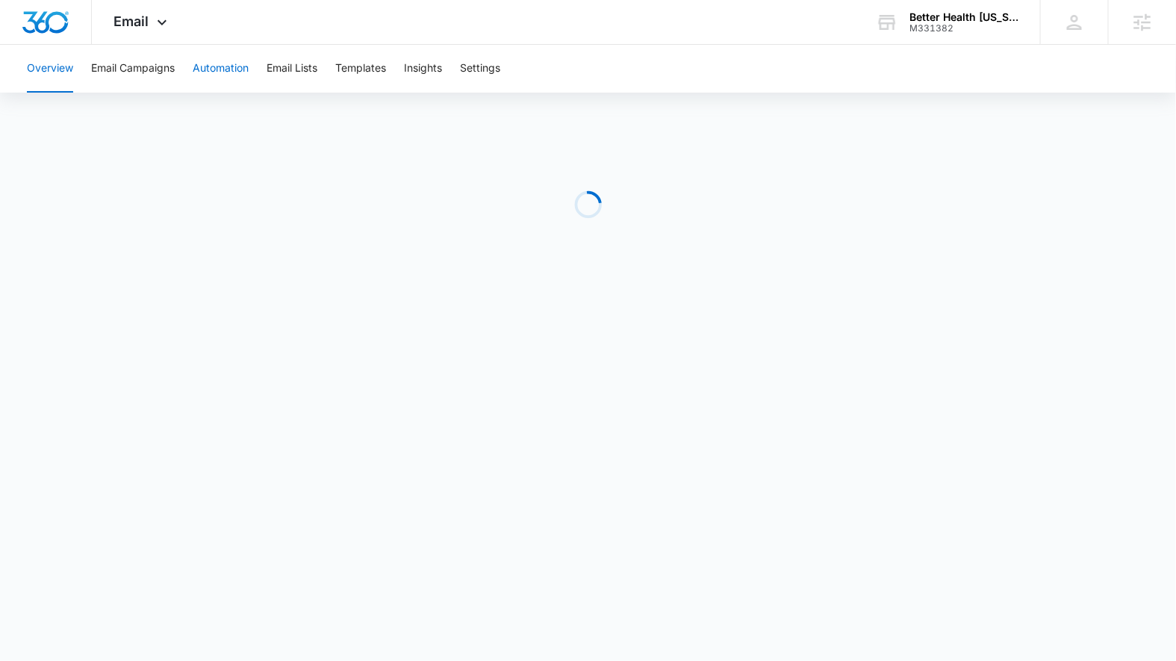
click at [234, 61] on button "Automation" at bounding box center [221, 69] width 56 height 48
